Goal: Task Accomplishment & Management: Manage account settings

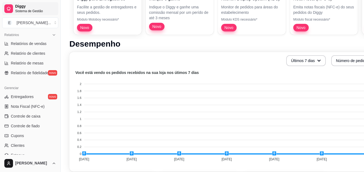
scroll to position [160, 0]
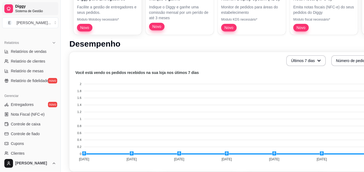
click at [8, 7] on icon at bounding box center [9, 9] width 4 height 4
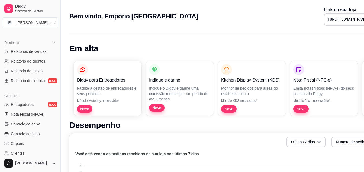
click at [328, 21] on pre "[URL][DOMAIN_NAME]" at bounding box center [348, 19] width 41 height 5
drag, startPoint x: 302, startPoint y: 21, endPoint x: 288, endPoint y: 23, distance: 14.4
click at [269, 28] on div "Bem vindo, Empório [GEOGRAPHIC_DATA] Link da sua loja [URL][DOMAIN_NAME]" at bounding box center [227, 14] width 332 height 29
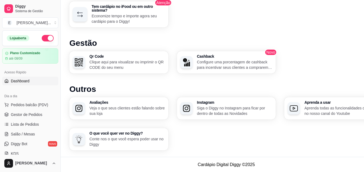
click at [21, 80] on span "Dashboard" at bounding box center [20, 80] width 19 height 5
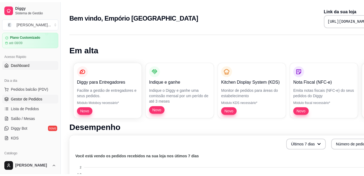
scroll to position [27, 0]
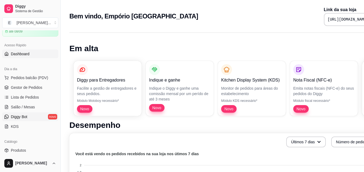
click at [20, 117] on span "Diggy Bot" at bounding box center [19, 116] width 17 height 5
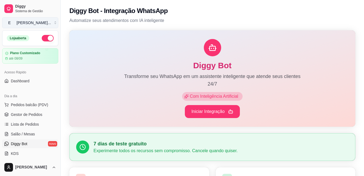
click at [52, 24] on button "E [PERSON_NAME] ..." at bounding box center [30, 22] width 56 height 11
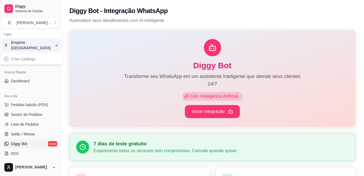
click at [71, 96] on div "Diggy Bot Transforme seu WhatsApp em um assistente inteligente que atende seus …" at bounding box center [212, 78] width 286 height 97
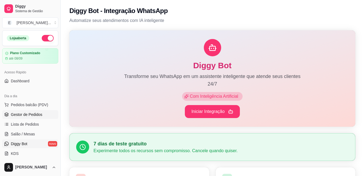
click at [29, 114] on span "Gestor de Pedidos" at bounding box center [26, 114] width 31 height 5
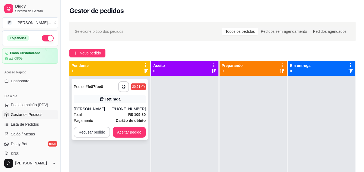
click at [99, 134] on button "Recusar pedido" at bounding box center [92, 132] width 36 height 11
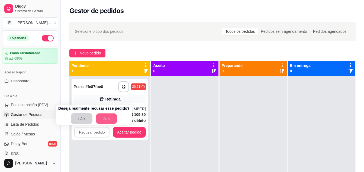
click at [107, 117] on button "Sim" at bounding box center [106, 119] width 21 height 11
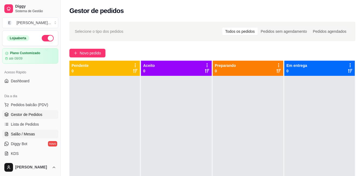
click at [24, 135] on span "Salão / Mesas" at bounding box center [23, 134] width 24 height 5
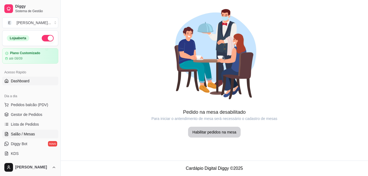
click at [19, 81] on span "Dashboard" at bounding box center [20, 80] width 19 height 5
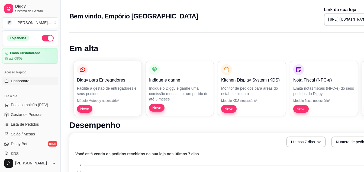
click at [328, 20] on pre "[URL][DOMAIN_NAME]" at bounding box center [348, 19] width 41 height 5
copy div "[URL][DOMAIN_NAME]"
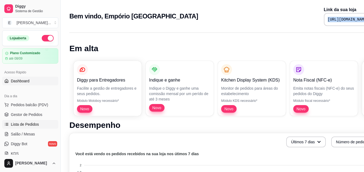
click at [23, 125] on span "Lista de Pedidos" at bounding box center [25, 124] width 28 height 5
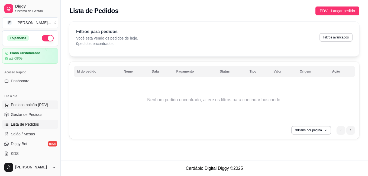
click at [29, 106] on span "Pedidos balcão (PDV)" at bounding box center [29, 104] width 37 height 5
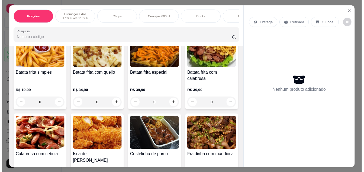
scroll to position [27, 0]
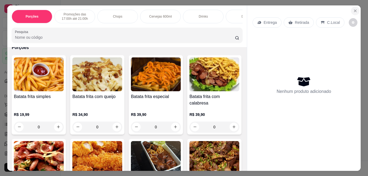
click at [355, 10] on icon "Close" at bounding box center [356, 11] width 2 height 2
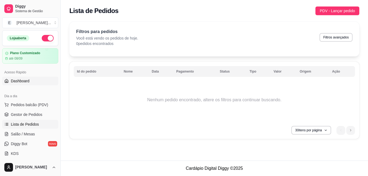
click at [27, 82] on span "Dashboard" at bounding box center [20, 80] width 19 height 5
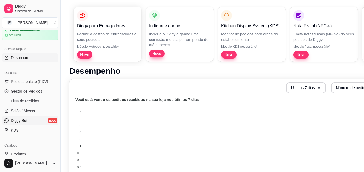
scroll to position [81, 0]
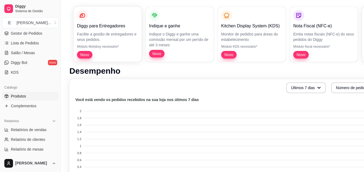
click at [21, 95] on span "Produtos" at bounding box center [18, 96] width 15 height 5
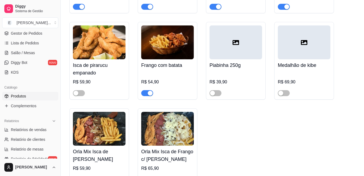
scroll to position [326, 0]
